Goal: Transaction & Acquisition: Purchase product/service

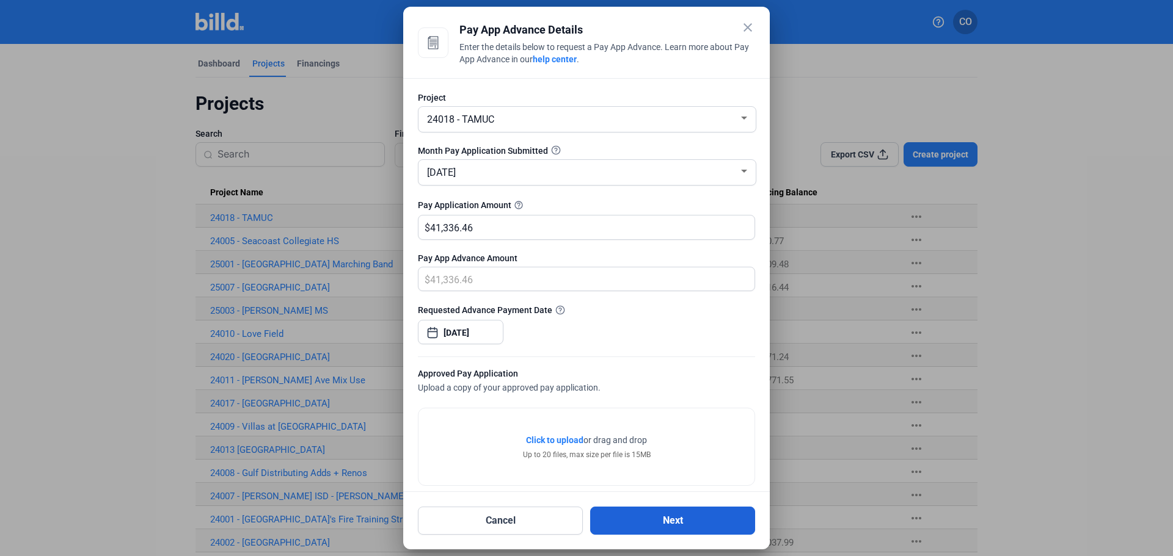
click at [691, 525] on button "Next" at bounding box center [672, 521] width 165 height 28
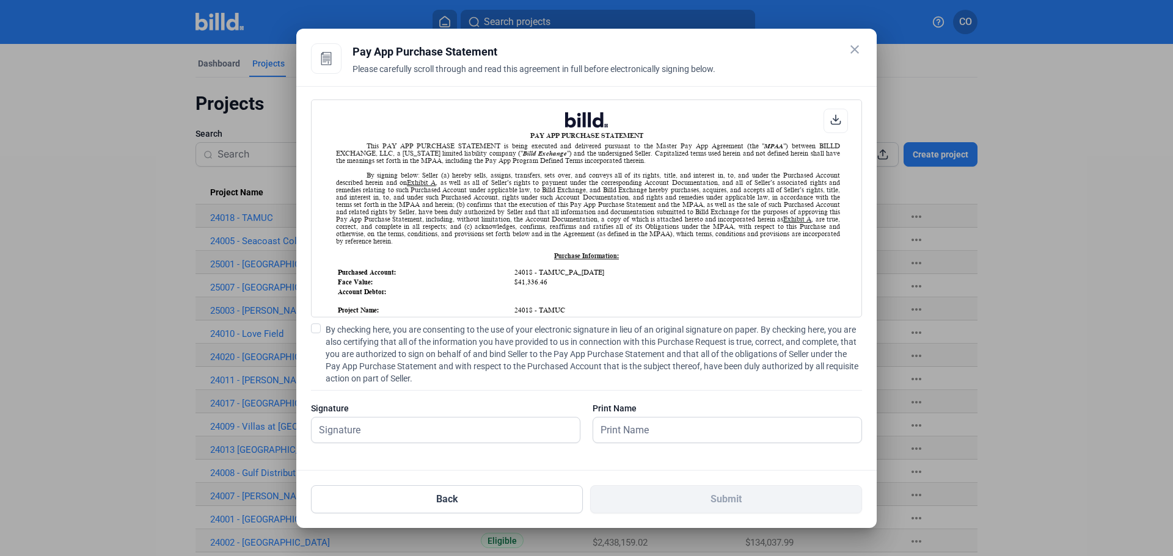
scroll to position [1, 0]
click at [321, 327] on label "By checking here, you are consenting to the use of your electronic signature in…" at bounding box center [586, 354] width 551 height 61
click at [0, 0] on input "By checking here, you are consenting to the use of your electronic signature in…" at bounding box center [0, 0] width 0 height 0
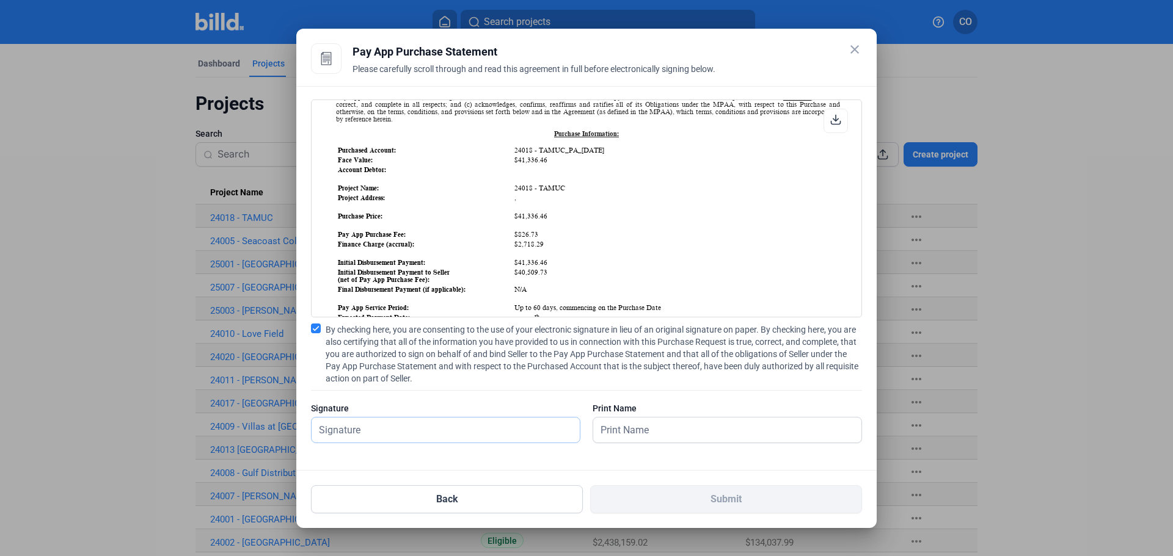
click at [417, 437] on input "text" at bounding box center [446, 430] width 268 height 25
type input "[PERSON_NAME]"
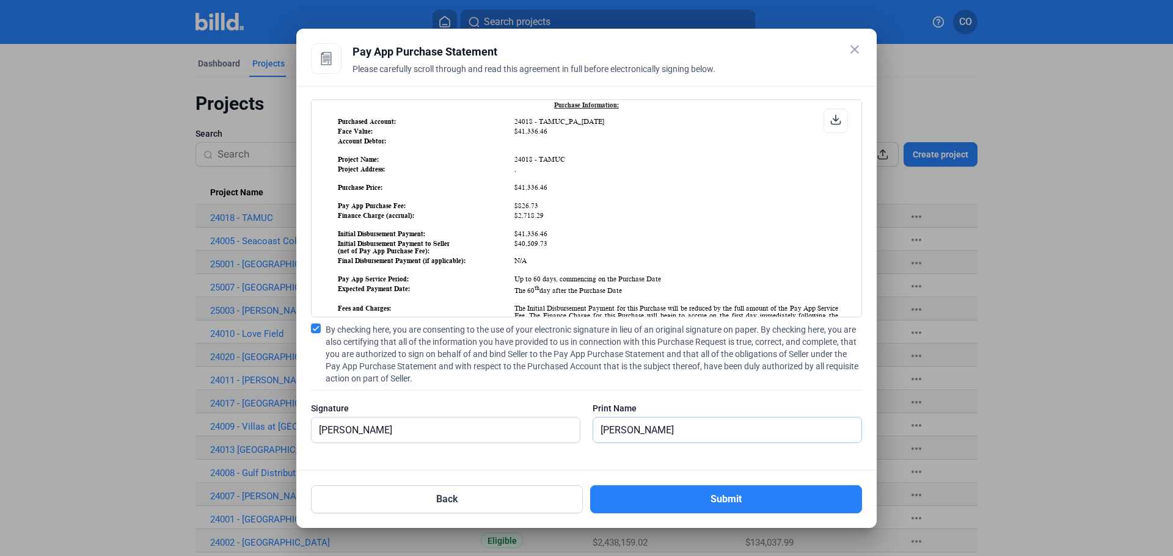
scroll to position [0, 0]
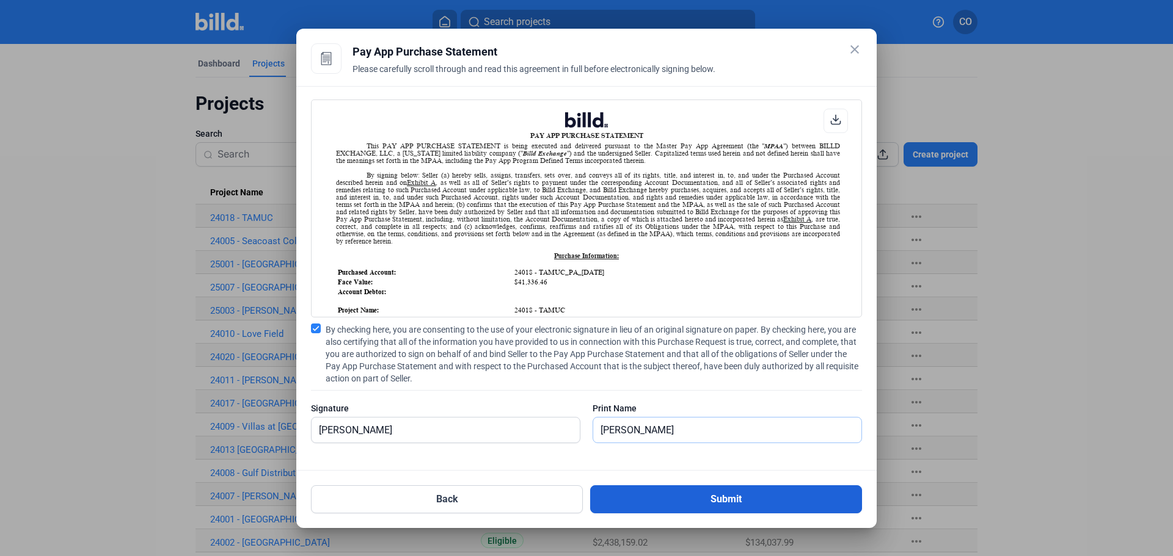
type input "[PERSON_NAME]"
click at [690, 495] on button "Submit" at bounding box center [726, 500] width 272 height 28
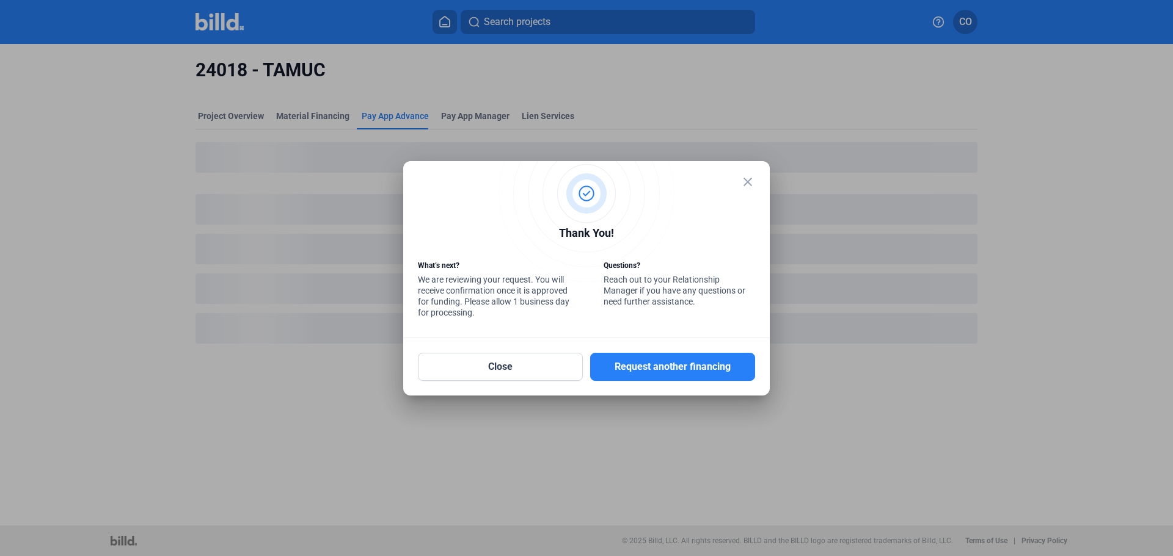
click at [751, 185] on mat-icon "close" at bounding box center [747, 182] width 15 height 15
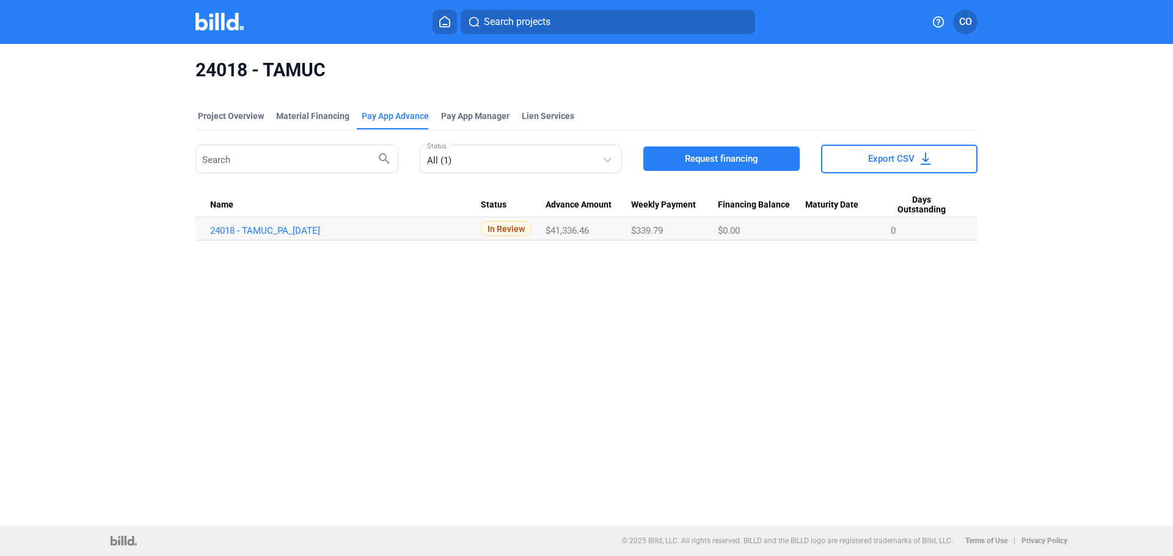
click at [224, 24] on img at bounding box center [219, 22] width 48 height 18
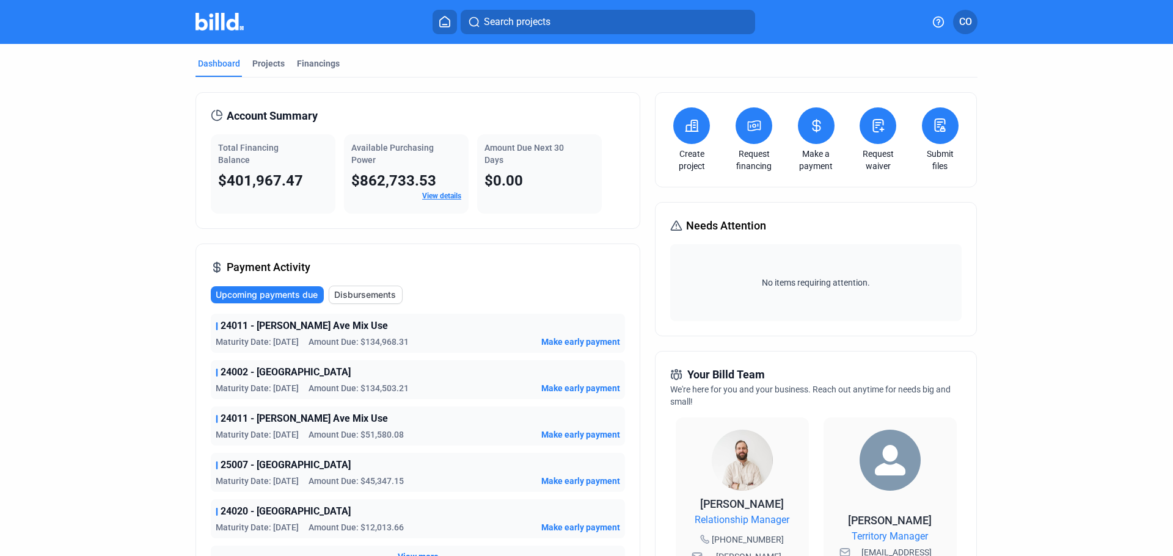
click at [760, 150] on link "Request financing" at bounding box center [753, 160] width 43 height 24
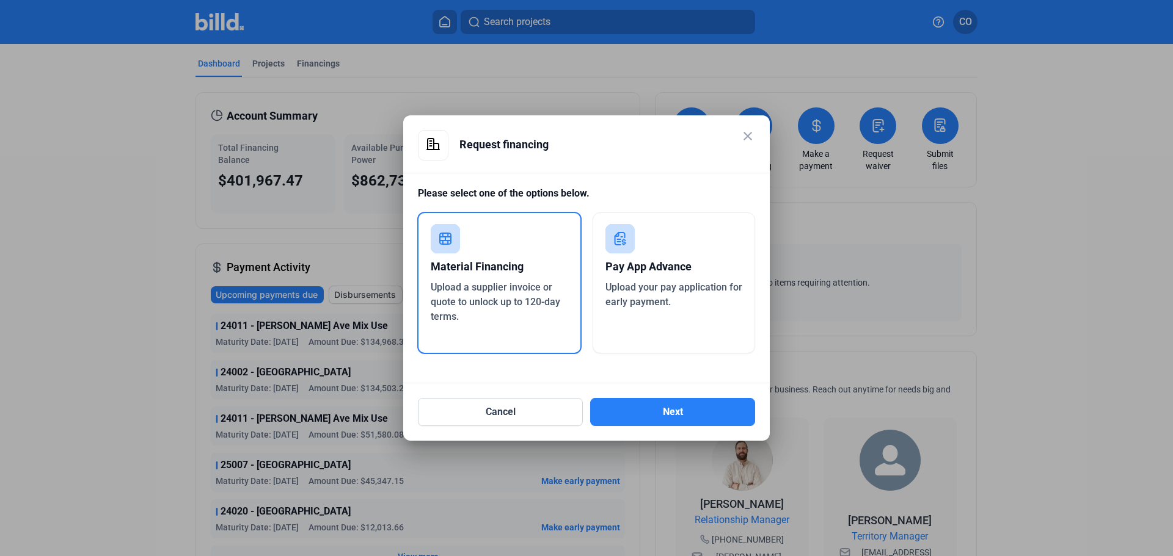
click at [696, 302] on div "Upload your pay application for early payment." at bounding box center [673, 294] width 137 height 29
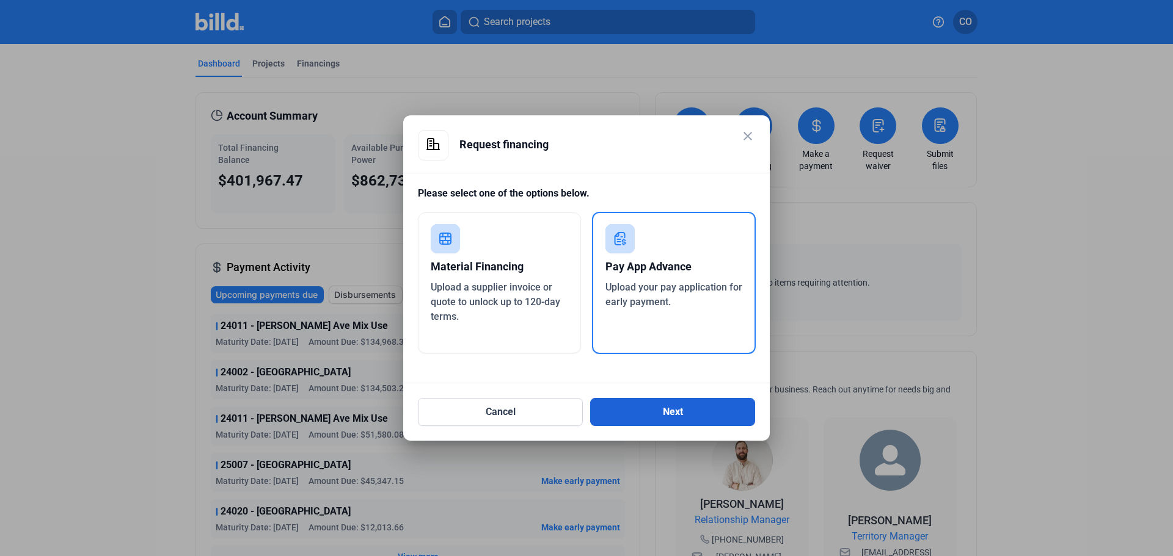
click at [649, 417] on button "Next" at bounding box center [672, 412] width 165 height 28
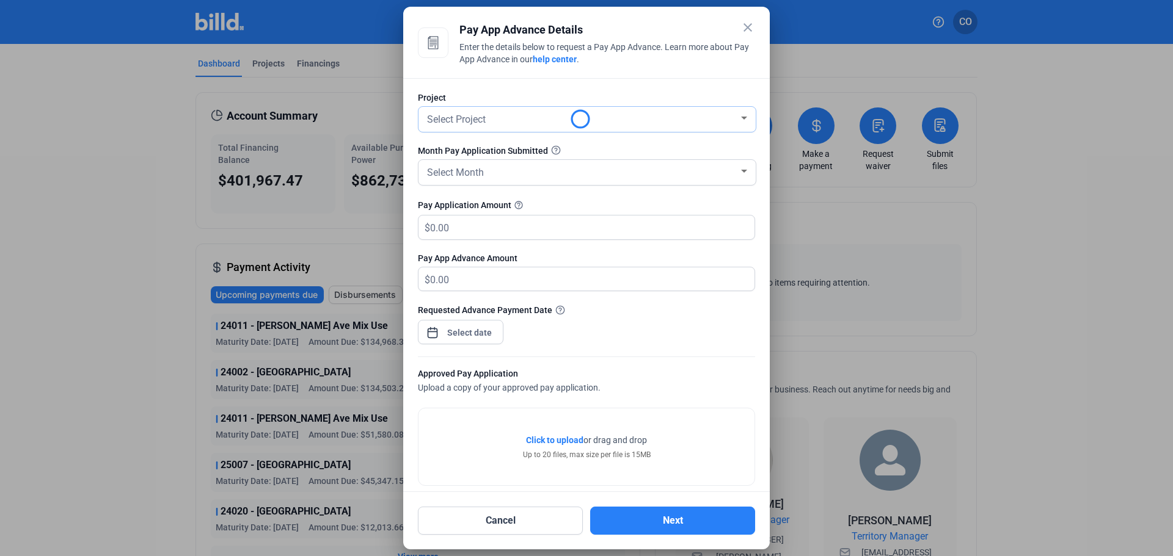
click at [503, 123] on div "Select Project" at bounding box center [582, 118] width 314 height 17
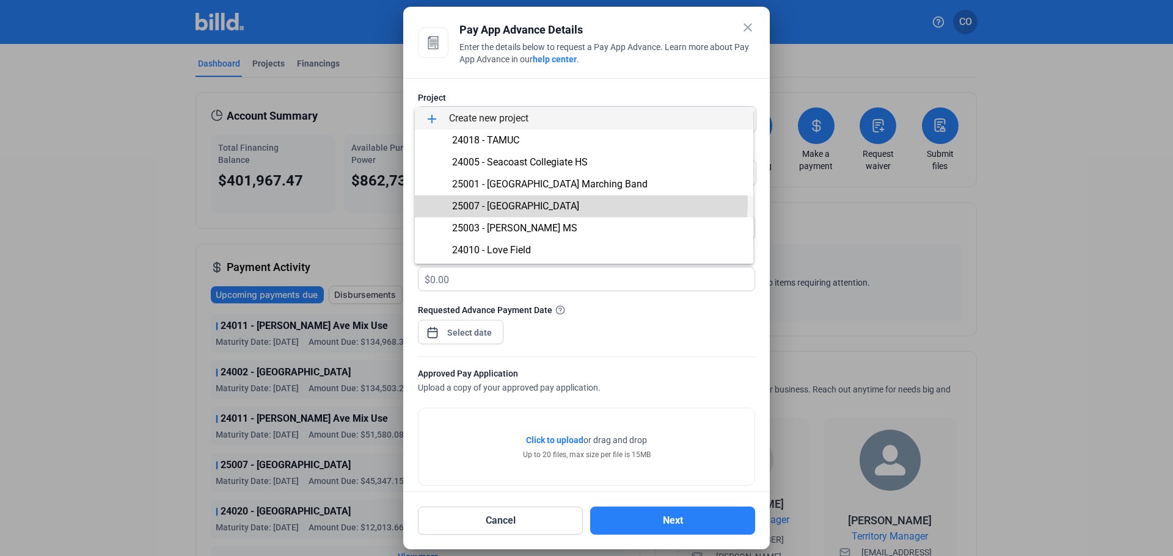
click at [544, 201] on span "25007 - [GEOGRAPHIC_DATA]" at bounding box center [515, 206] width 127 height 12
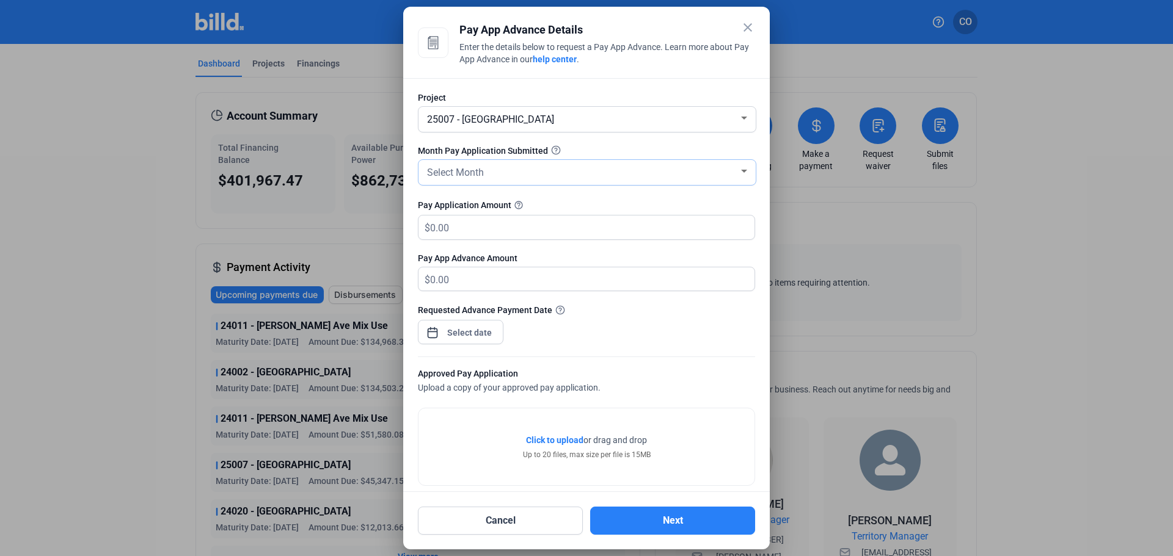
click at [527, 164] on div "Select Month" at bounding box center [582, 171] width 314 height 17
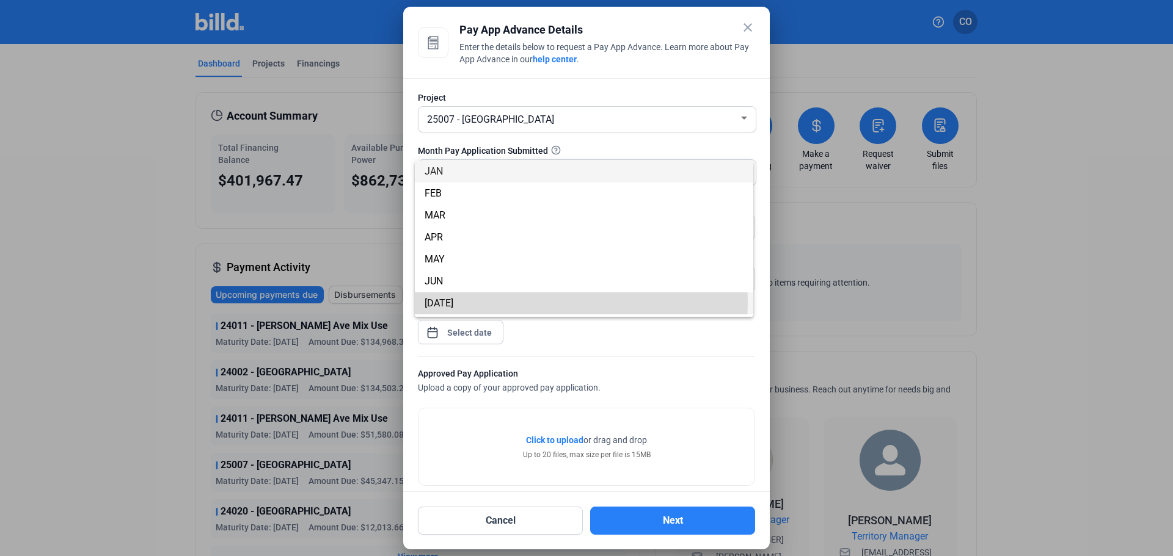
click at [500, 302] on span "[DATE]" at bounding box center [584, 304] width 319 height 22
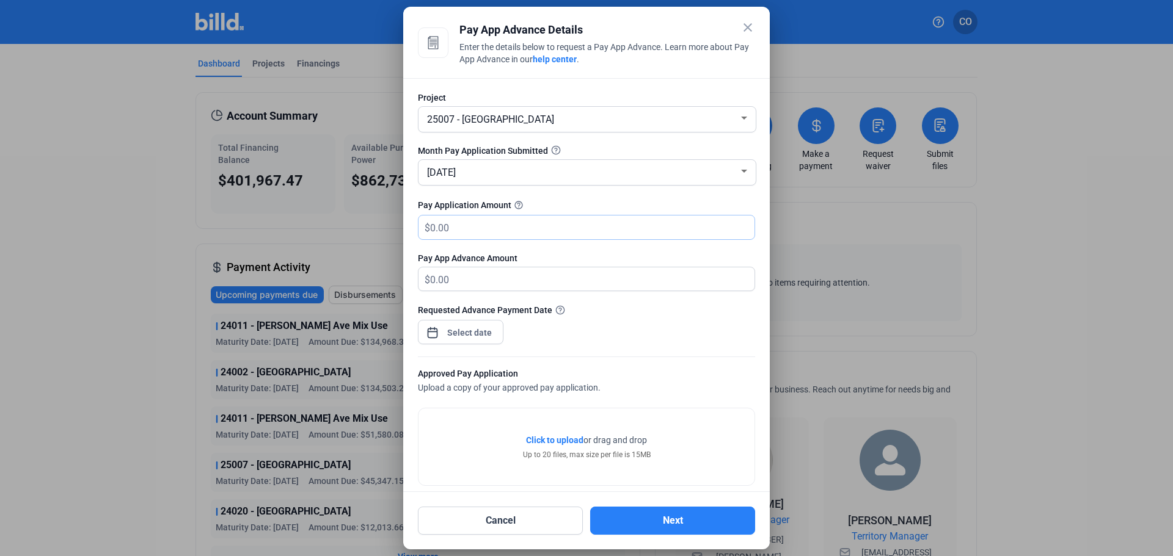
click at [476, 221] on input "text" at bounding box center [585, 228] width 310 height 24
type input "31,322.68"
click at [447, 331] on div "close Pay App Advance Details Enter the details below to request a Pay App Adva…" at bounding box center [586, 278] width 1173 height 556
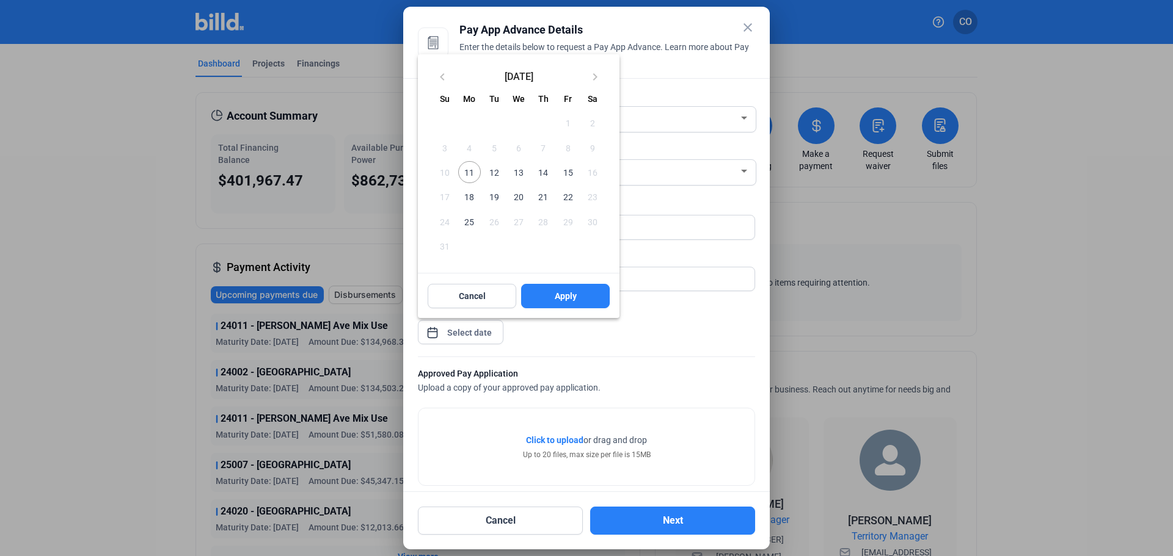
click at [473, 175] on span "11" at bounding box center [469, 172] width 22 height 22
click at [567, 295] on span "Apply" at bounding box center [566, 296] width 22 height 12
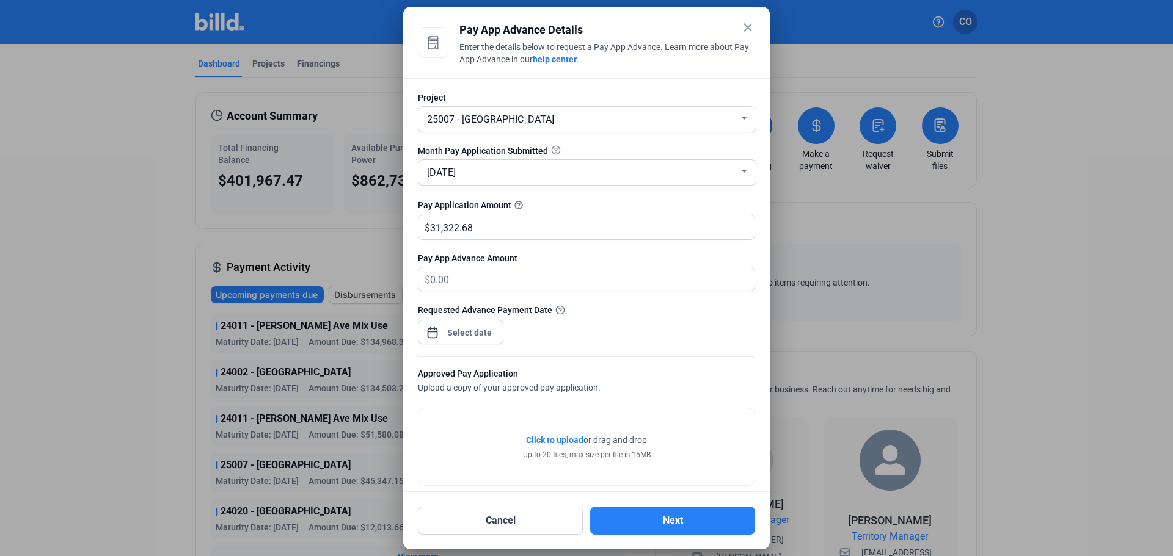
click at [577, 337] on div "Requested Advance Payment Date" at bounding box center [586, 330] width 337 height 53
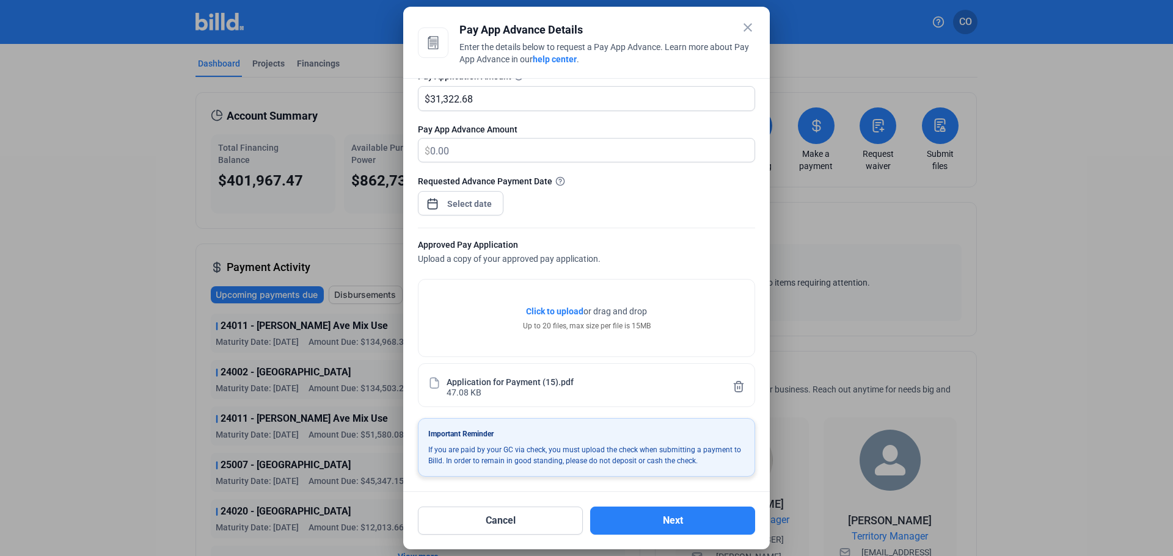
scroll to position [130, 0]
click at [550, 312] on span "Click to upload" at bounding box center [554, 312] width 57 height 10
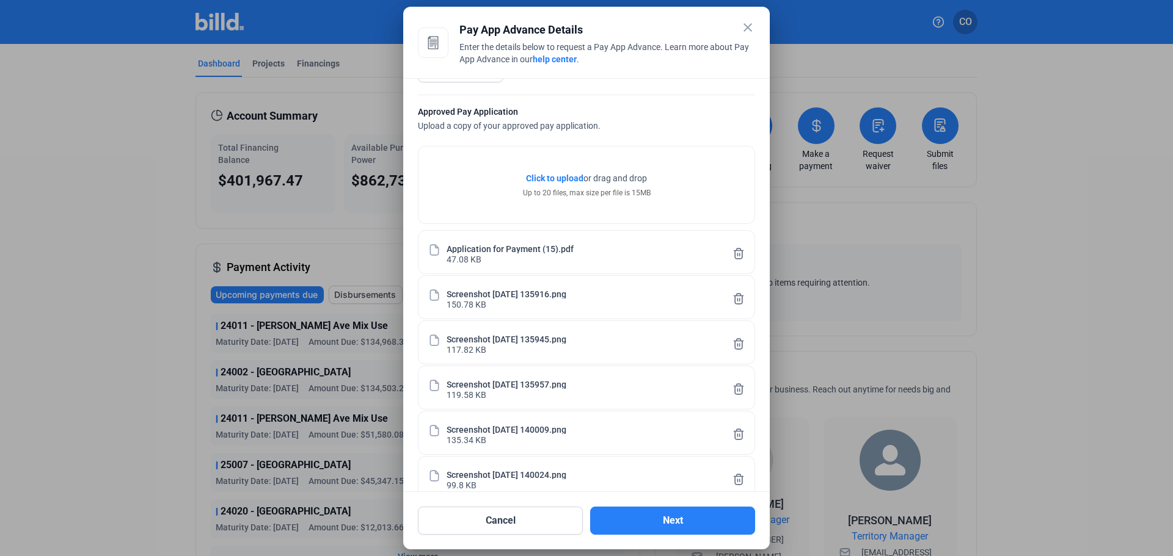
scroll to position [356, 0]
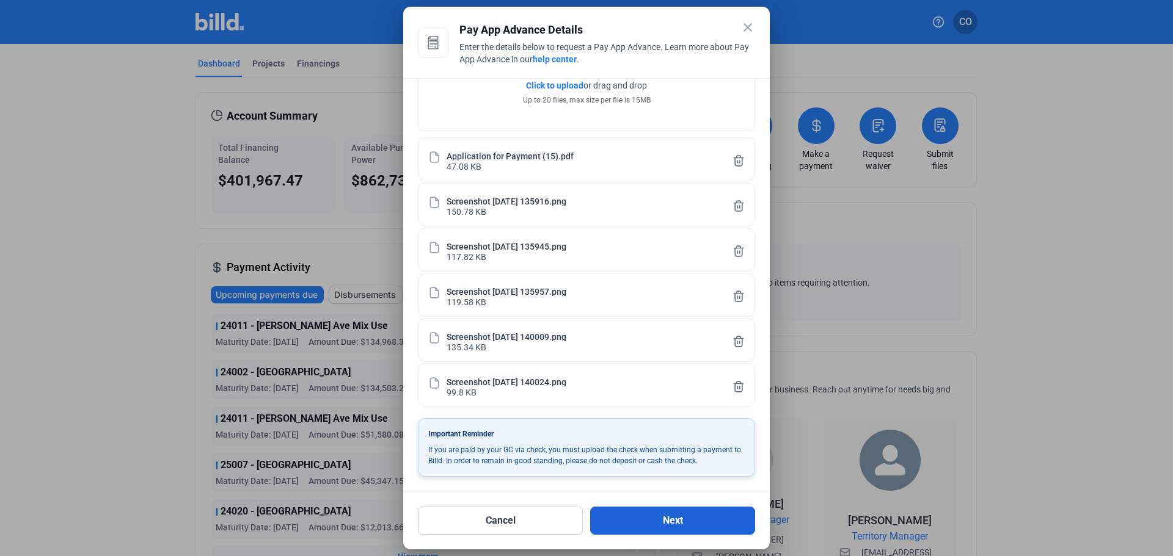
click at [657, 534] on button "Next" at bounding box center [672, 521] width 165 height 28
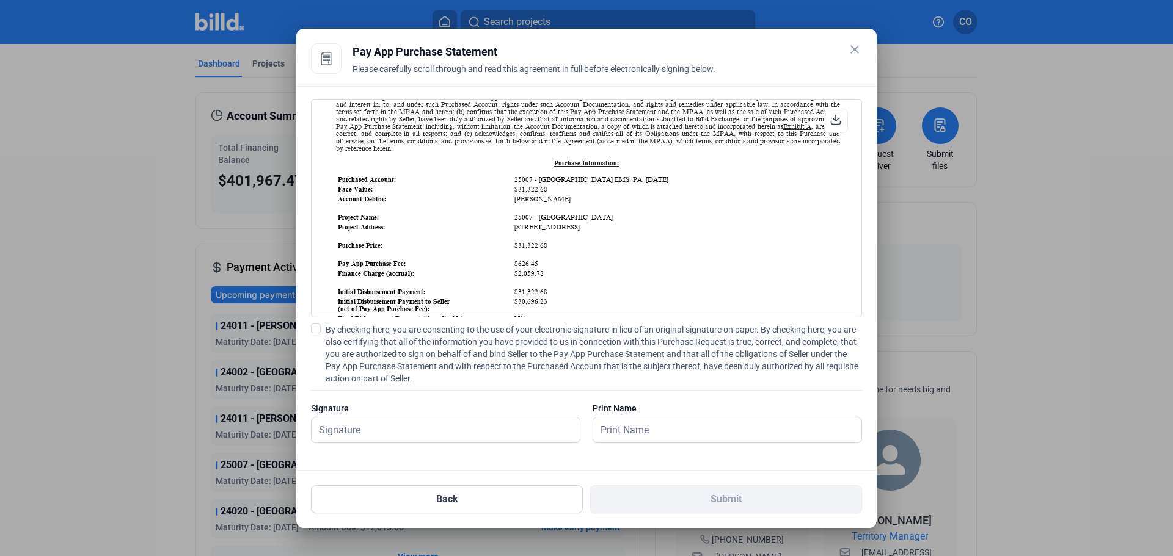
scroll to position [122, 0]
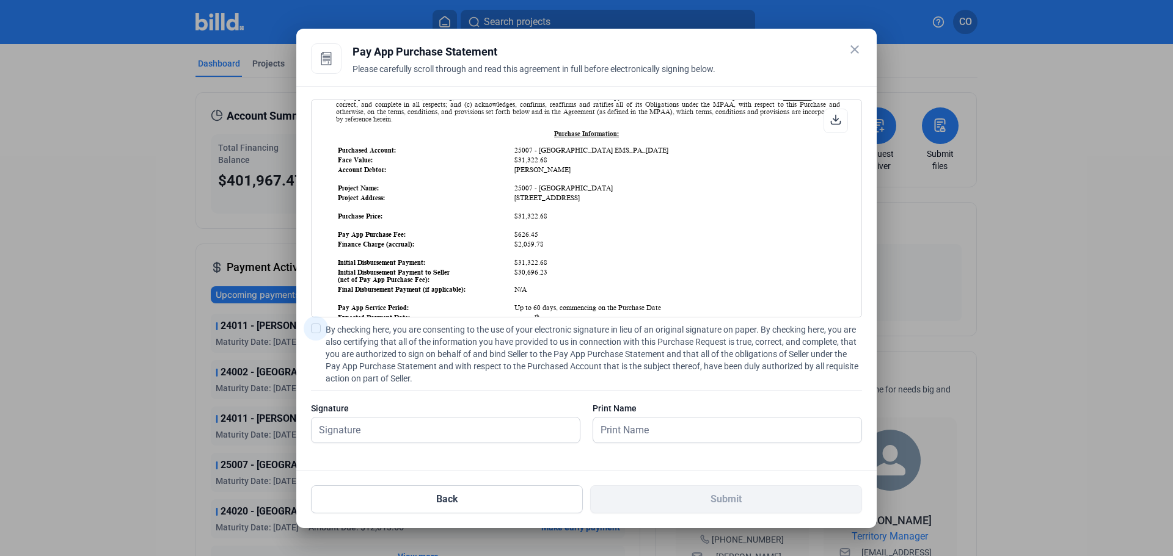
click at [318, 332] on span at bounding box center [316, 329] width 10 height 10
click at [0, 0] on input "By checking here, you are consenting to the use of your electronic signature in…" at bounding box center [0, 0] width 0 height 0
click at [354, 429] on input "text" at bounding box center [439, 430] width 255 height 25
type input "[PERSON_NAME]"
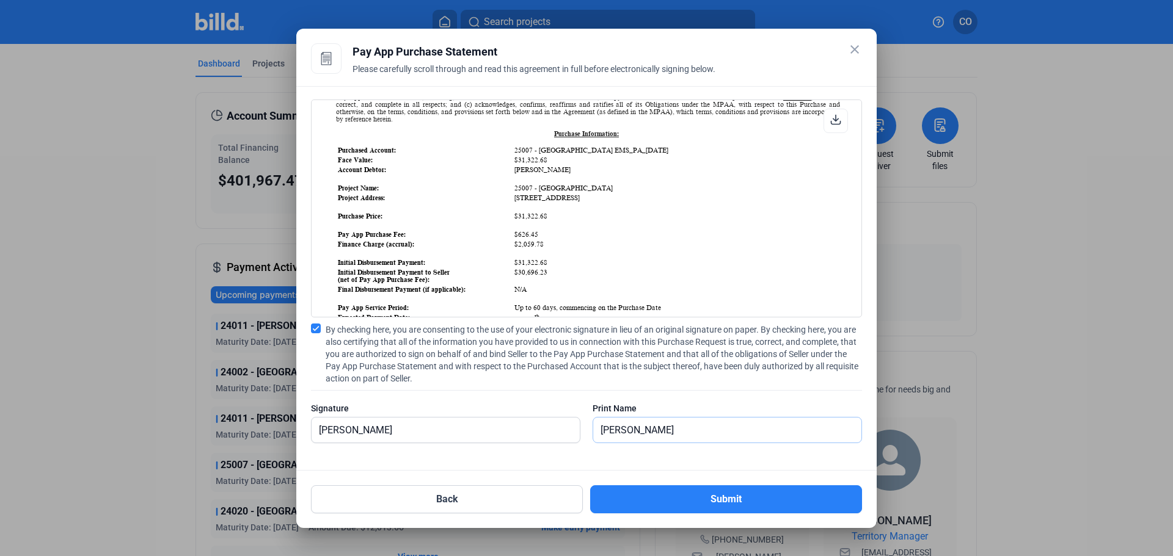
type input "[PERSON_NAME]"
click at [454, 396] on div "By checking here, you are consenting to the use of your electronic signature in…" at bounding box center [586, 390] width 551 height 132
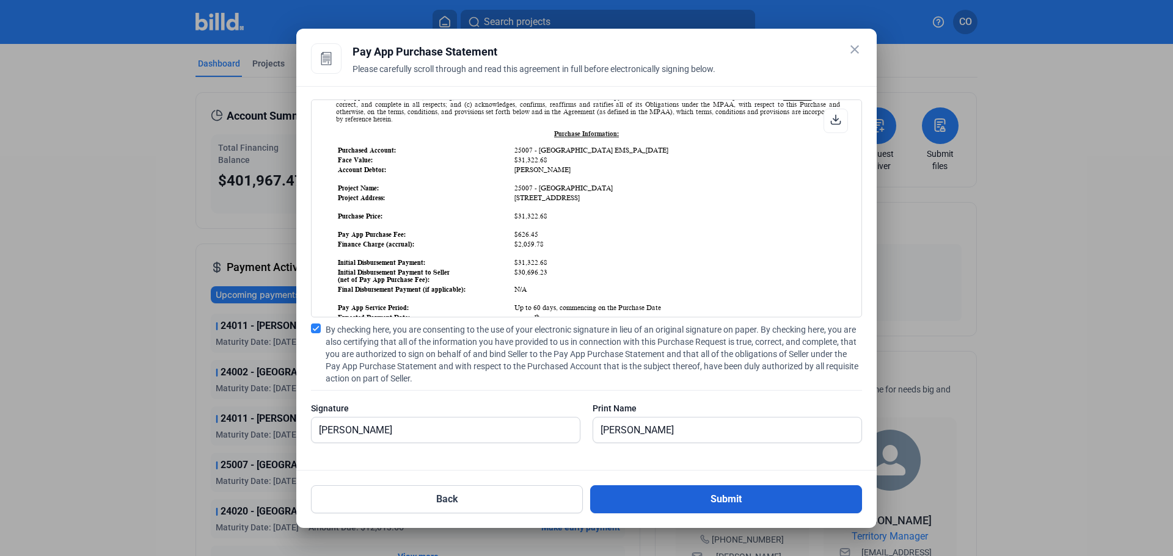
click at [707, 494] on button "Submit" at bounding box center [726, 500] width 272 height 28
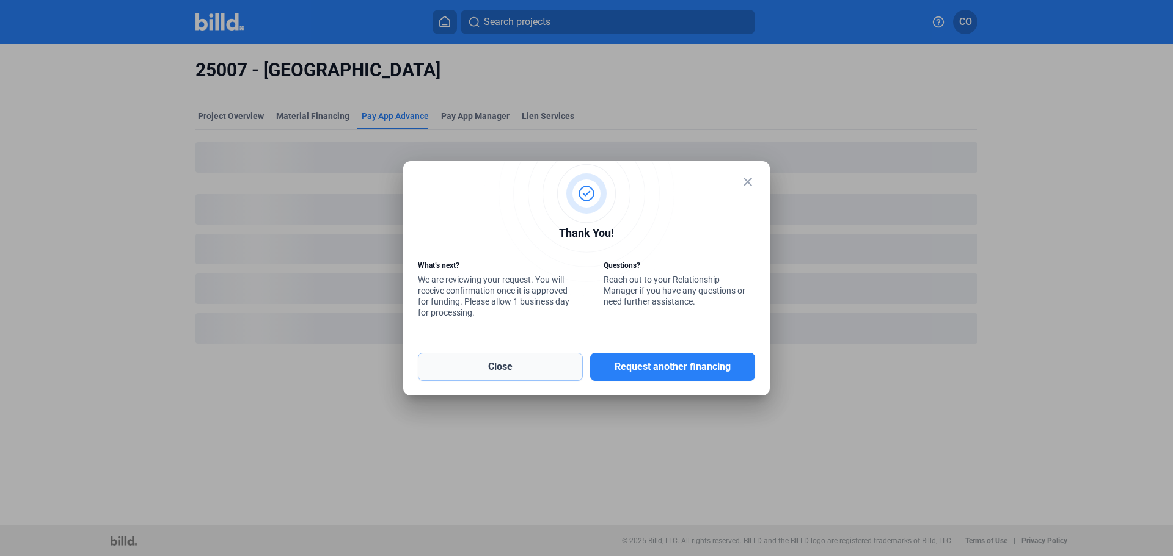
click at [561, 372] on button "Close" at bounding box center [500, 367] width 165 height 28
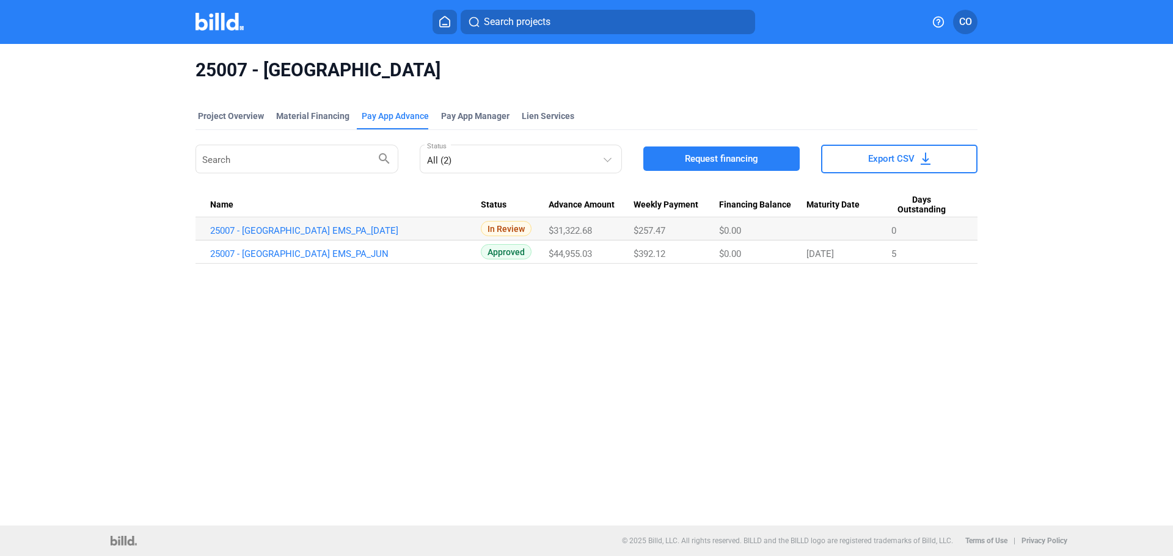
click at [221, 29] on img at bounding box center [219, 22] width 48 height 18
